Goal: Navigation & Orientation: Find specific page/section

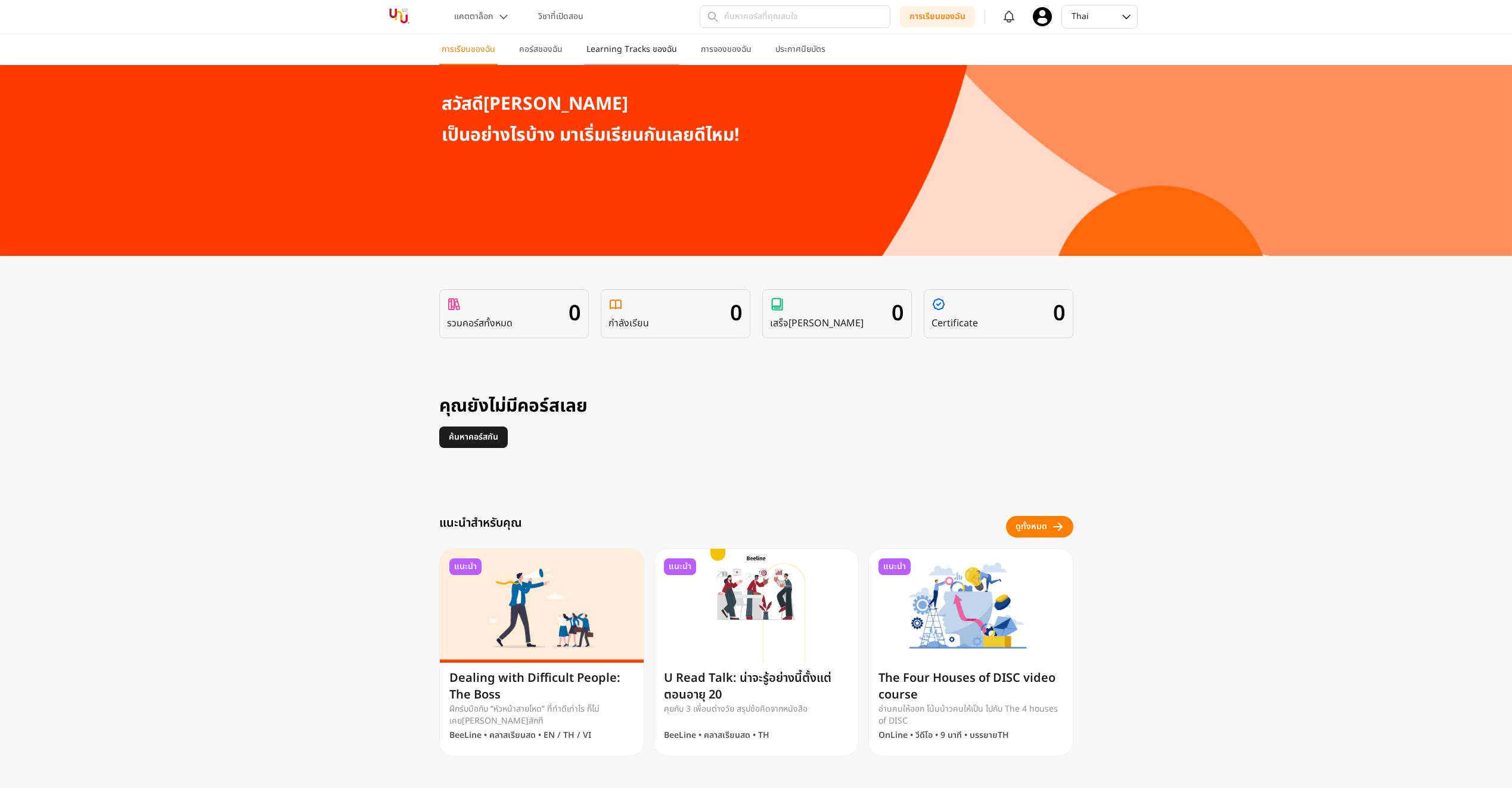
click at [613, 50] on p "Learning Tracks ของฉัน" at bounding box center [632, 50] width 91 height 12
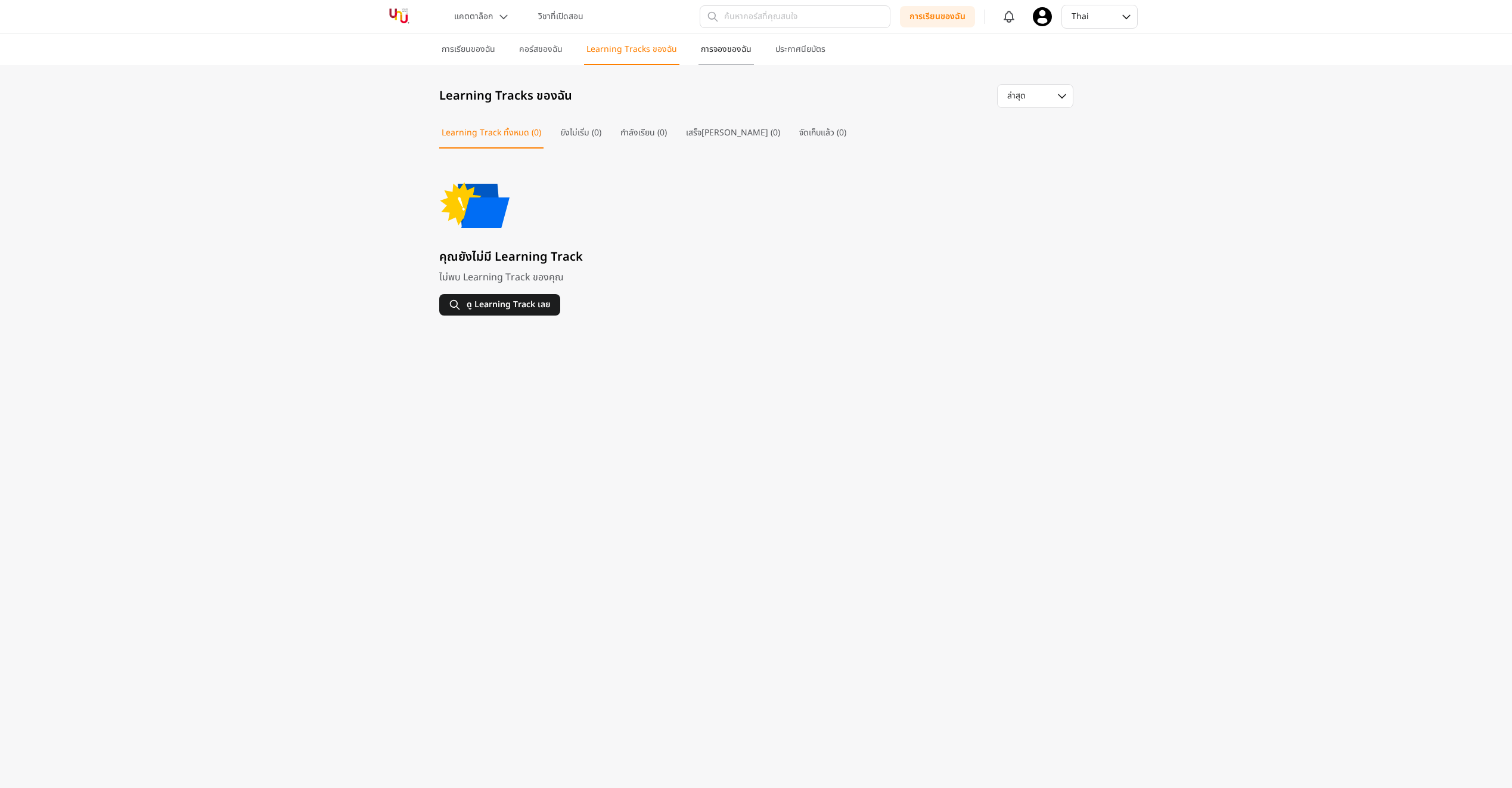
click at [702, 50] on p "การจองของฉัน" at bounding box center [726, 50] width 50 height 12
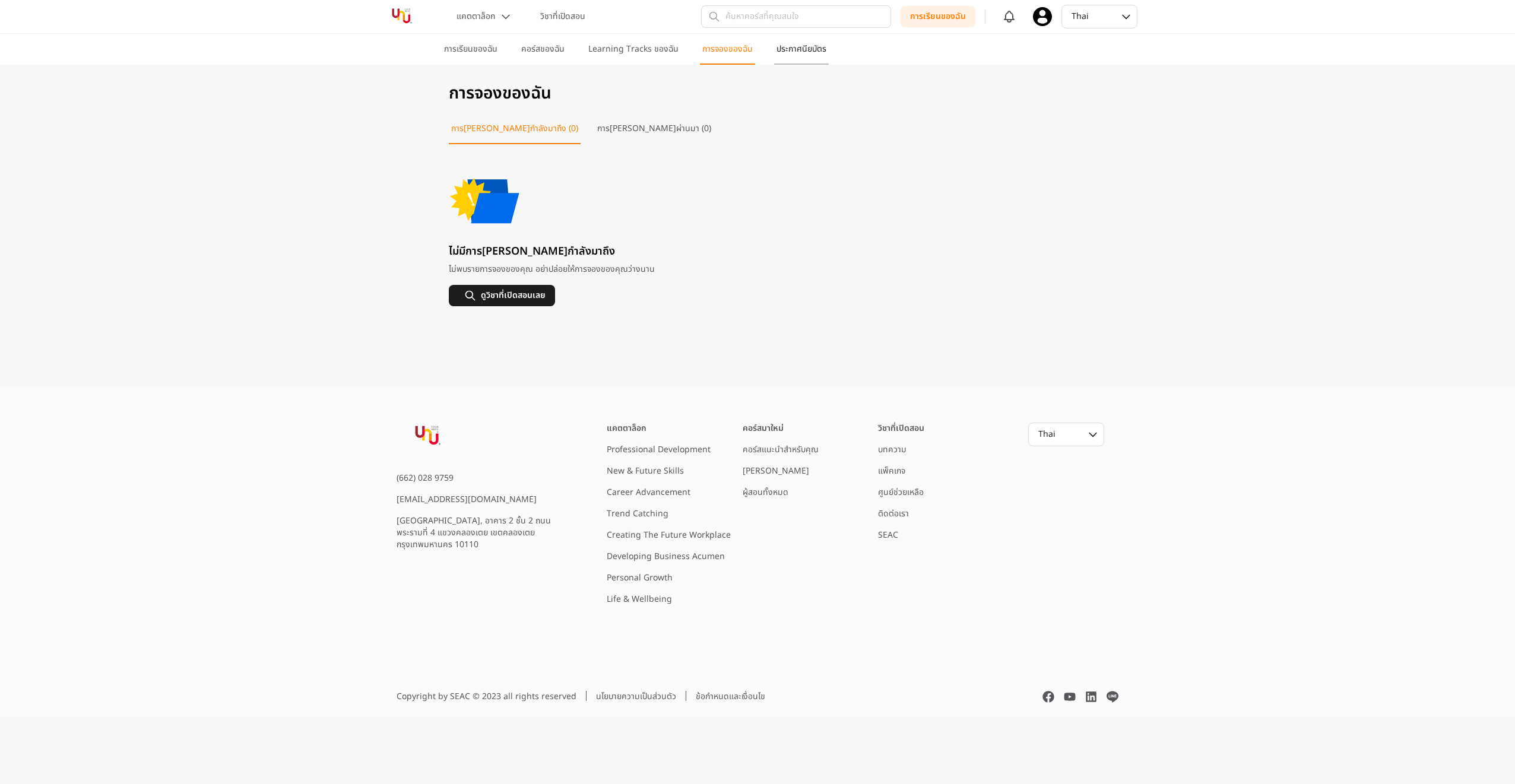
click at [785, 48] on p "ประกาศนียบัตร" at bounding box center [801, 49] width 50 height 12
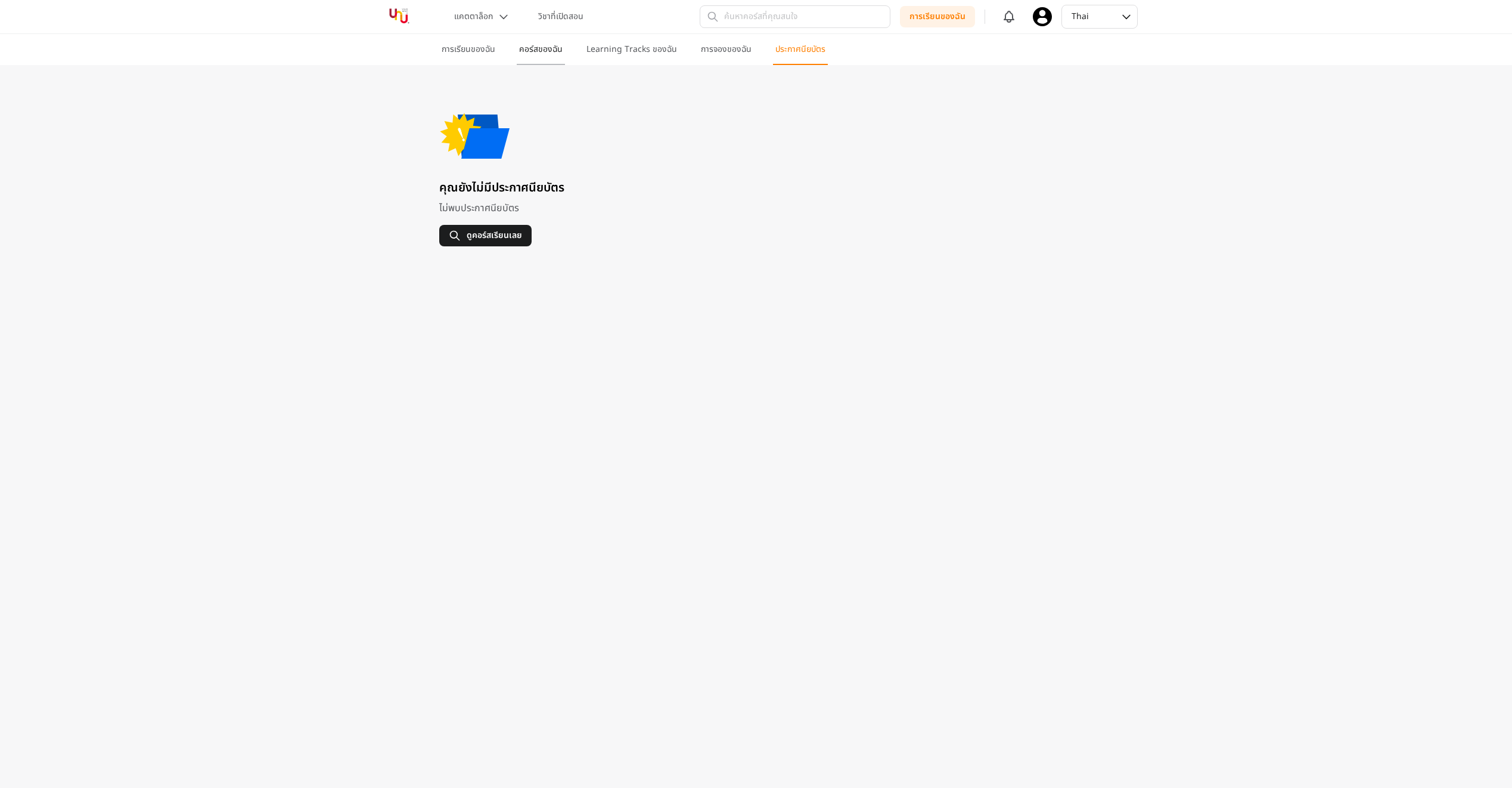
click at [544, 50] on p "คอร์สของฉัน" at bounding box center [541, 50] width 44 height 12
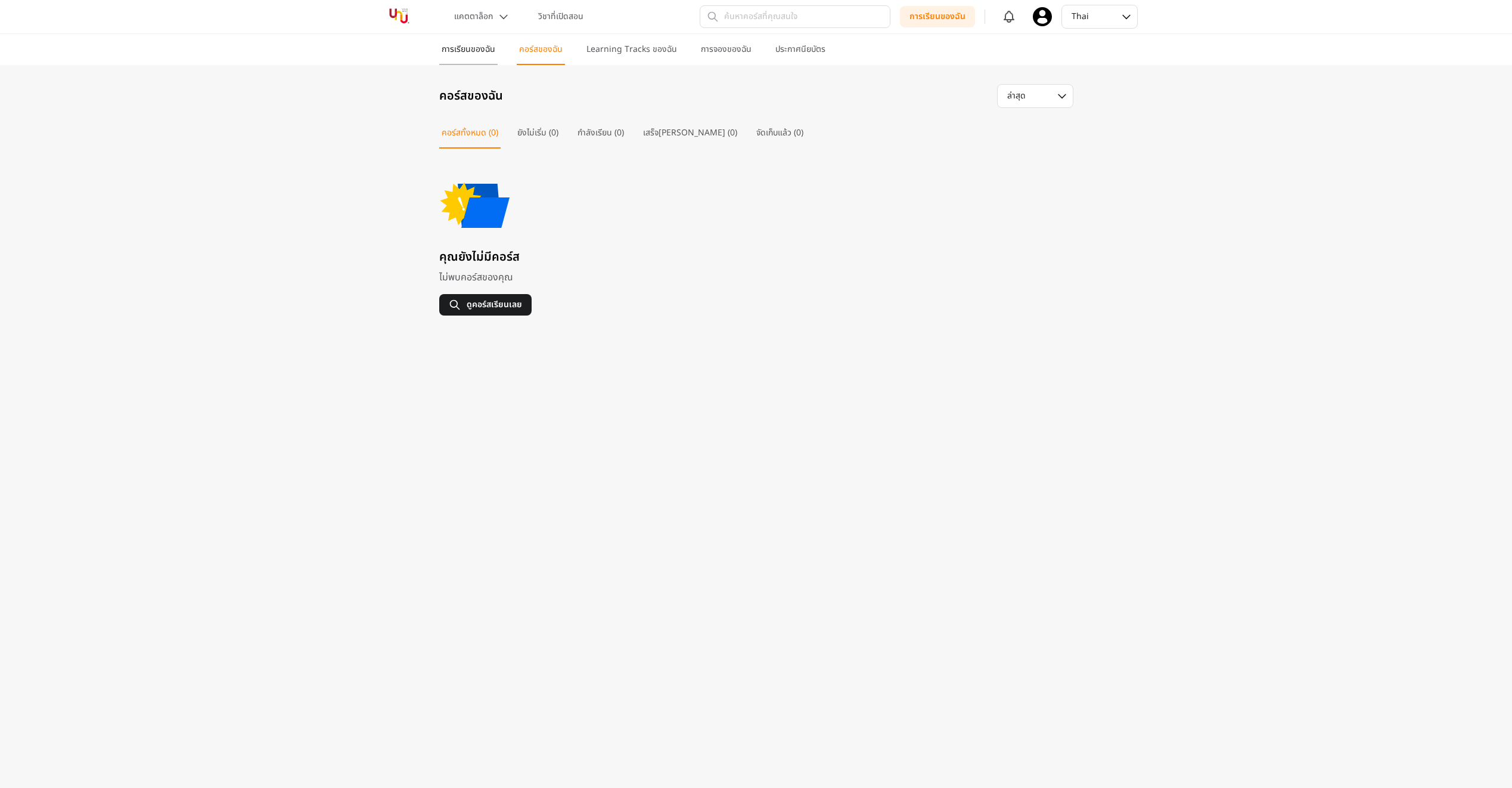
click at [470, 50] on p "การเรียนของฉัน" at bounding box center [468, 50] width 54 height 12
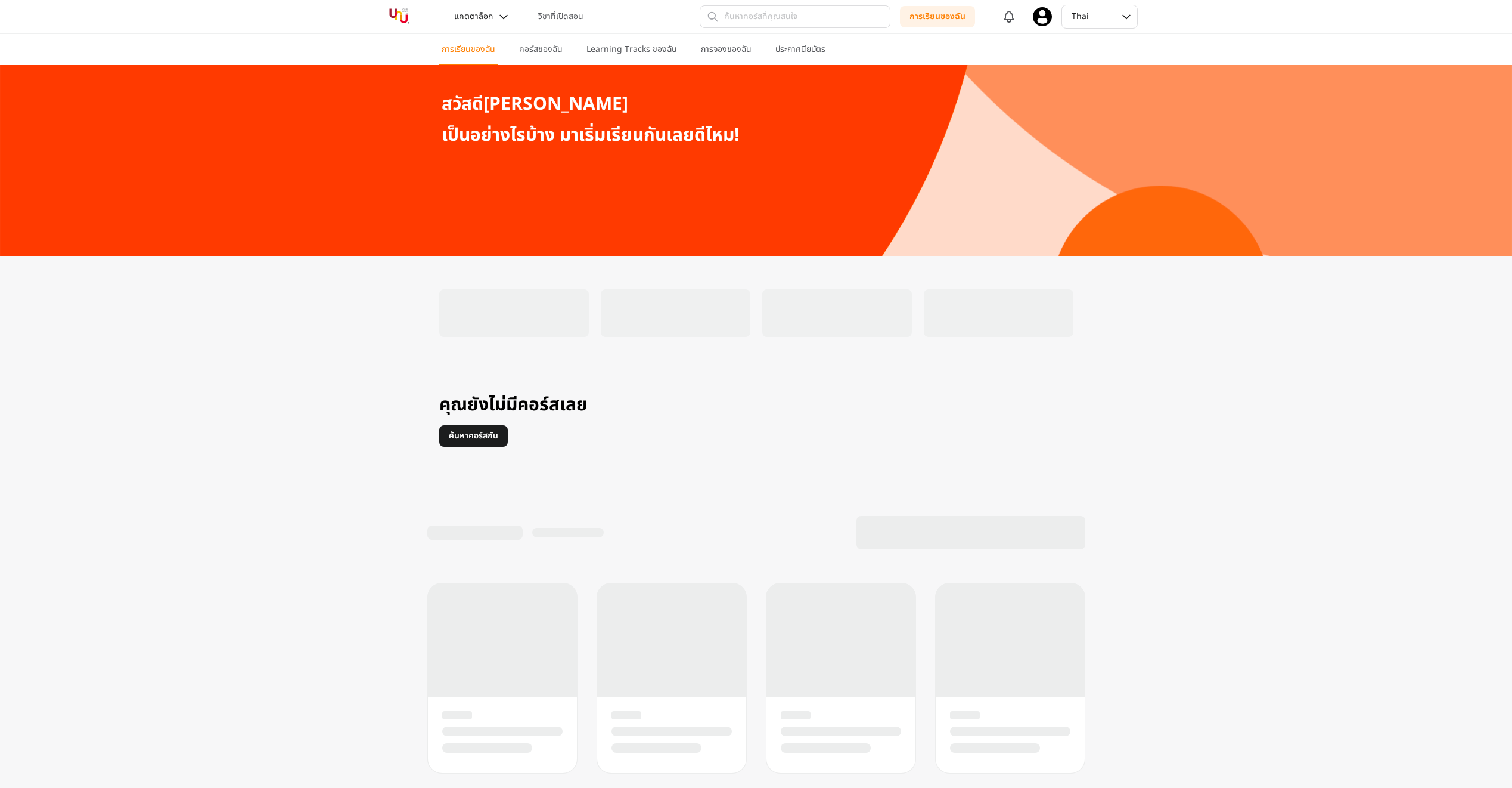
click at [503, 17] on icon at bounding box center [503, 17] width 12 height 12
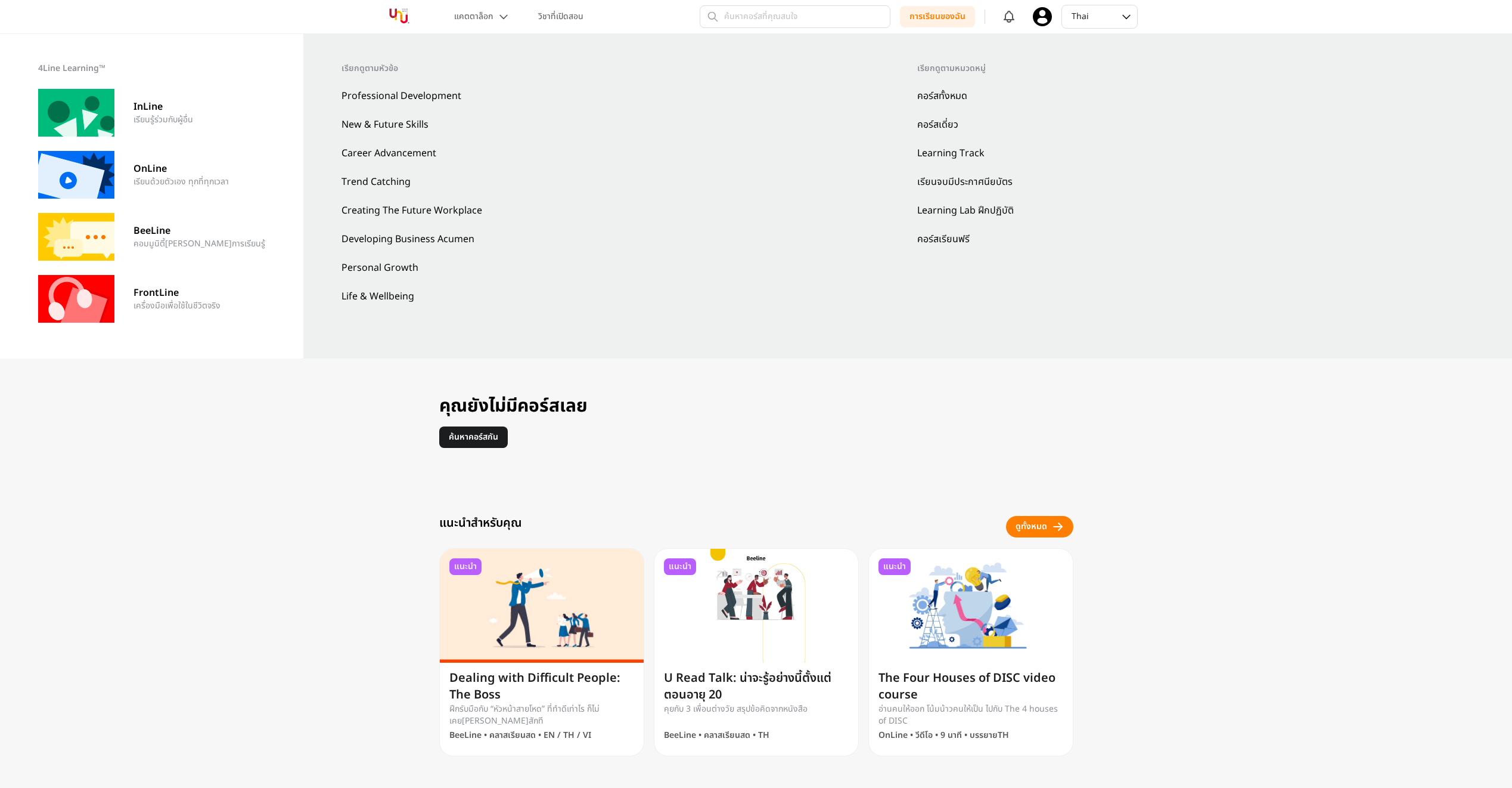
click at [338, 419] on div "สวัสดีคุณ Thaphat เป็นอย่างไรบ้าง มาเริ่มเรียนกันเลยดีไหม! รวมคอร์สทั้งหมด 0 กำ…" at bounding box center [756, 564] width 1512 height 999
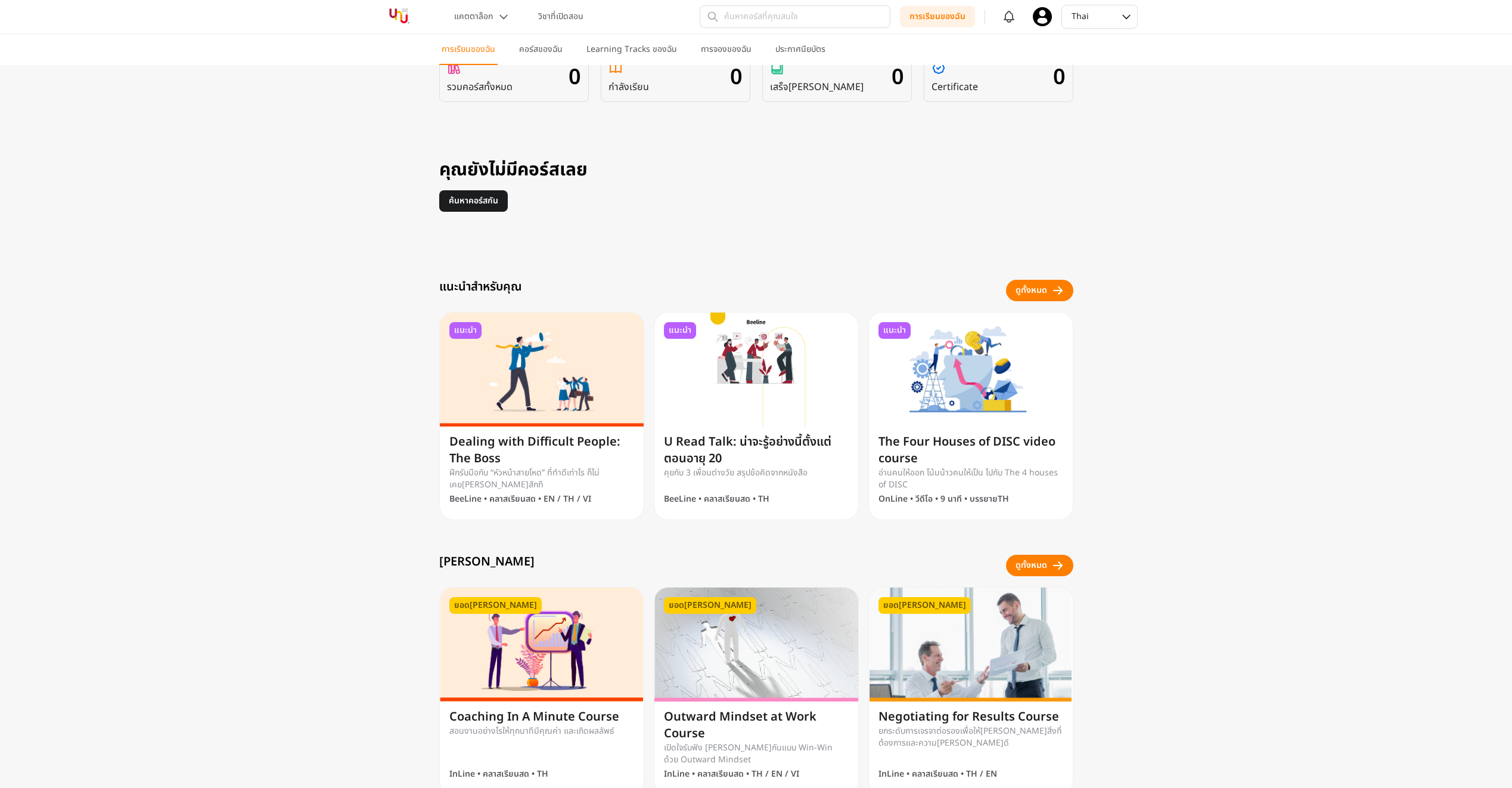
scroll to position [608, 0]
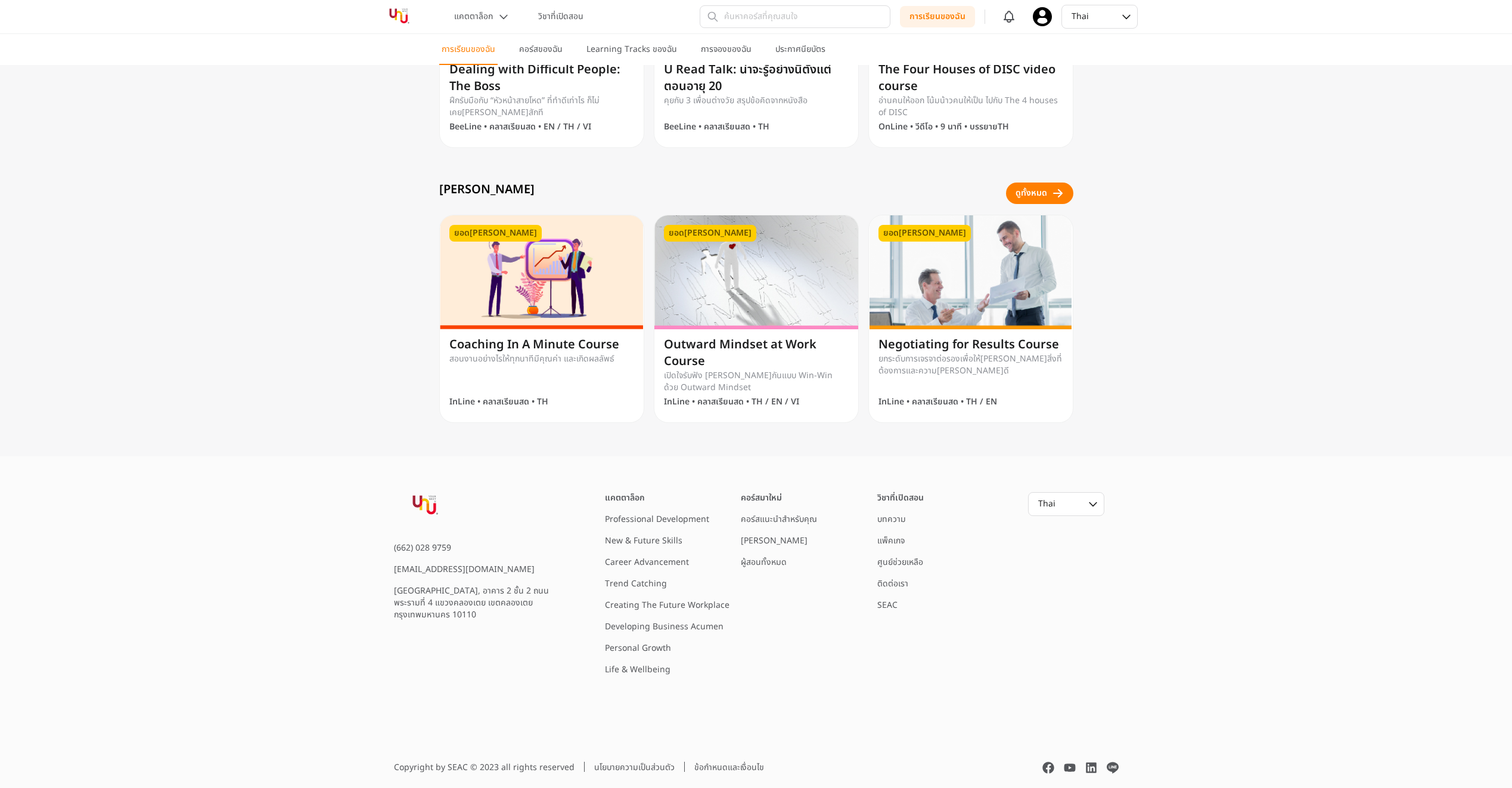
click at [904, 584] on link "ติดต่อเรา" at bounding box center [893, 583] width 31 height 13
